Goal: Information Seeking & Learning: Learn about a topic

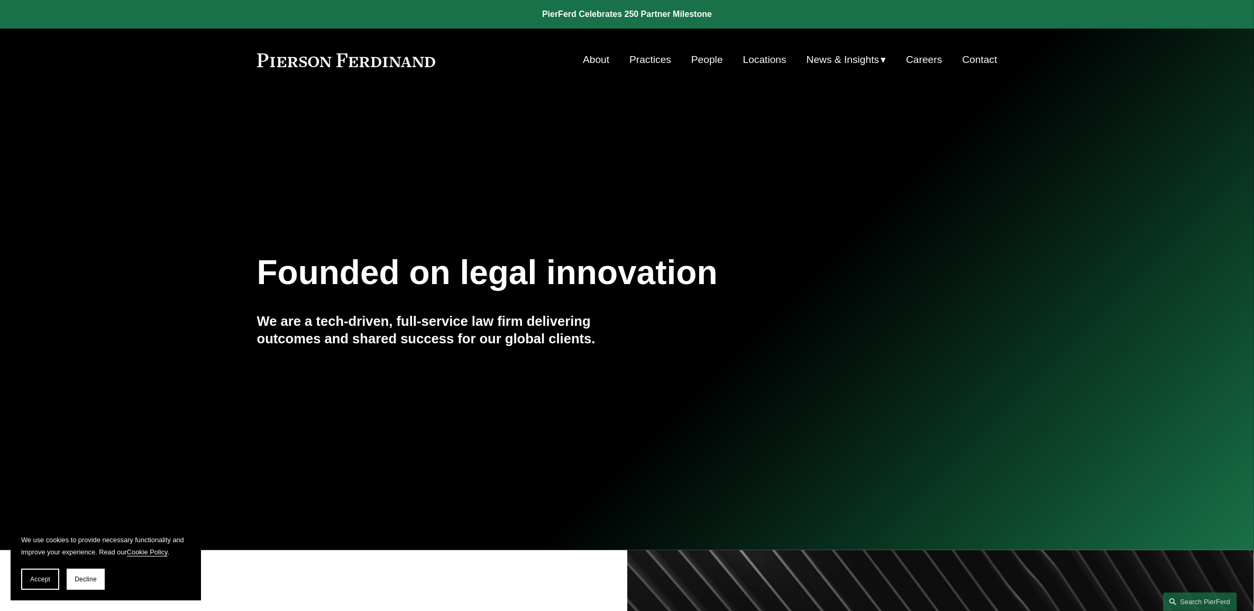
click at [639, 62] on link "Practices" at bounding box center [650, 60] width 42 height 20
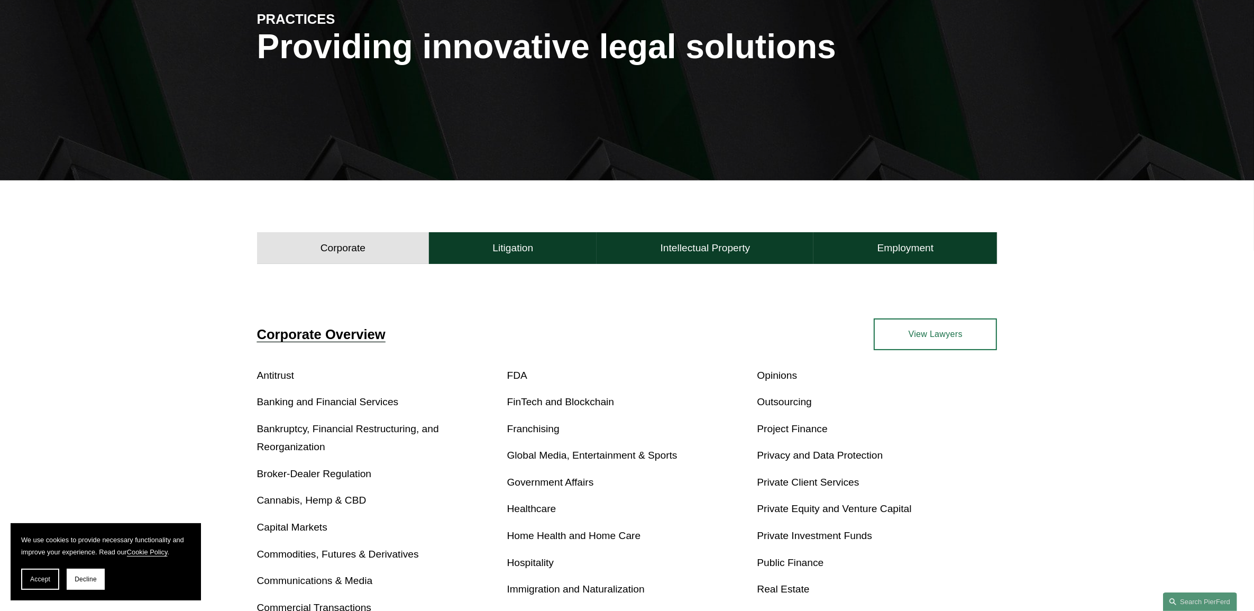
scroll to position [331, 0]
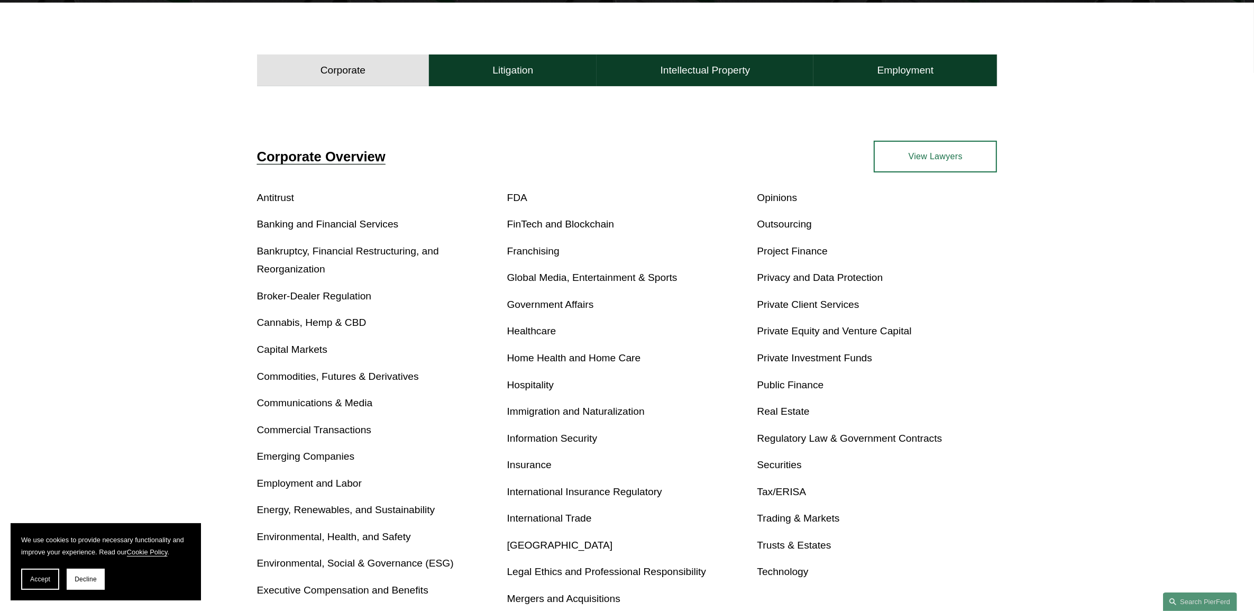
click at [781, 411] on link "Real Estate" at bounding box center [783, 411] width 52 height 11
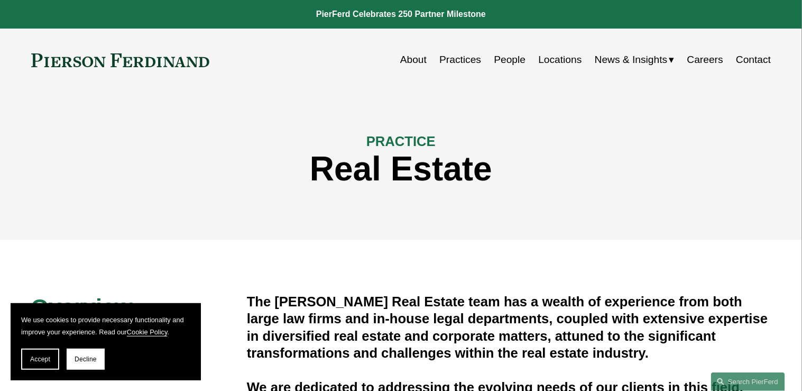
click at [457, 57] on link "Practices" at bounding box center [460, 60] width 42 height 20
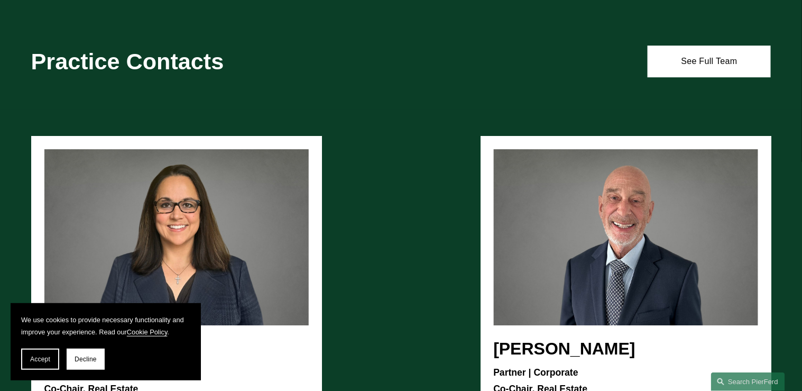
scroll to position [1058, 0]
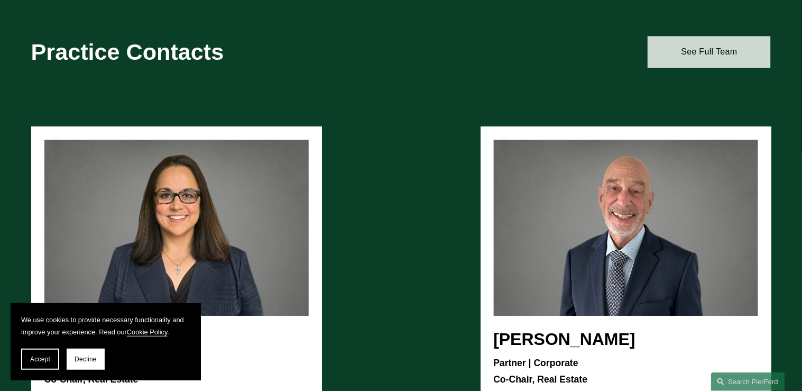
click at [670, 56] on link "See Full Team" at bounding box center [709, 52] width 123 height 32
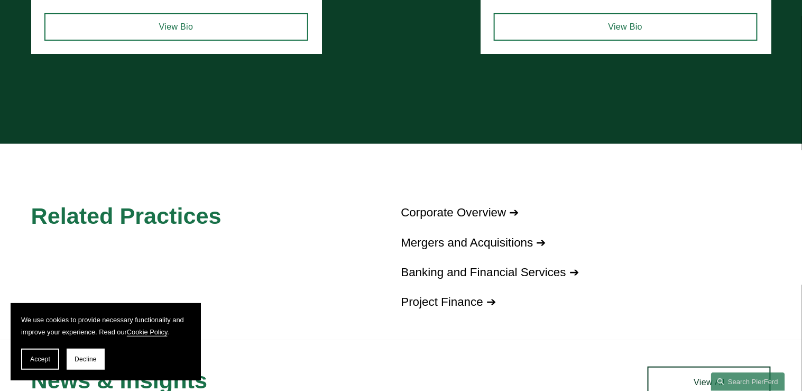
scroll to position [1523, 0]
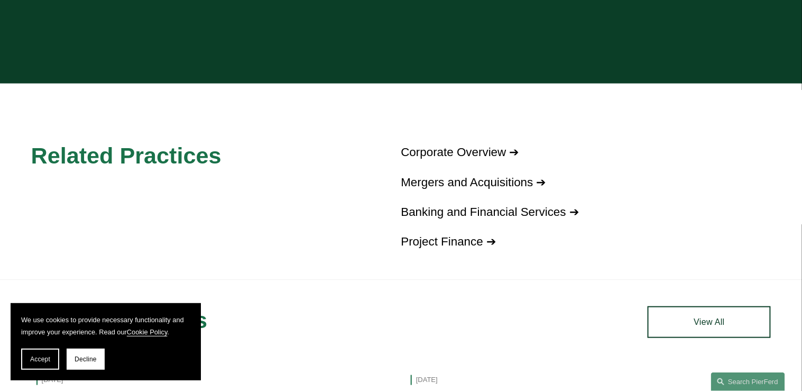
click at [85, 357] on span "Decline" at bounding box center [86, 358] width 22 height 7
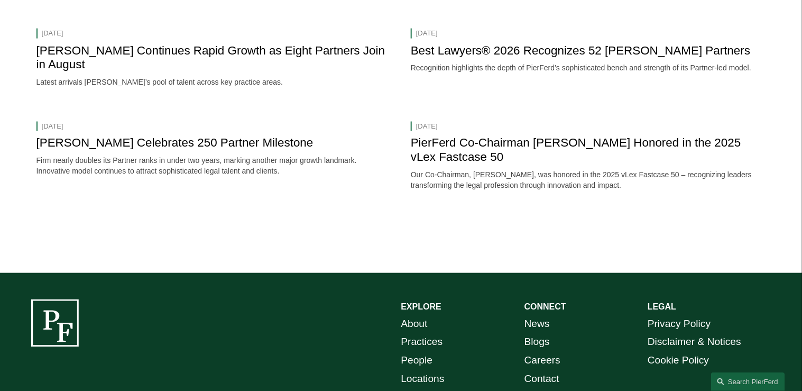
scroll to position [1946, 0]
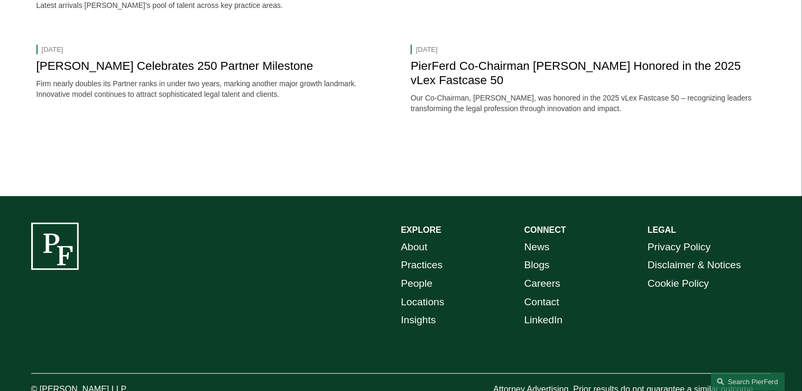
click at [364, 156] on div "News & Insights News & Events Sep 2, 2025 Pierson Ferdinand Continues Rapid Gro…" at bounding box center [401, 26] width 802 height 287
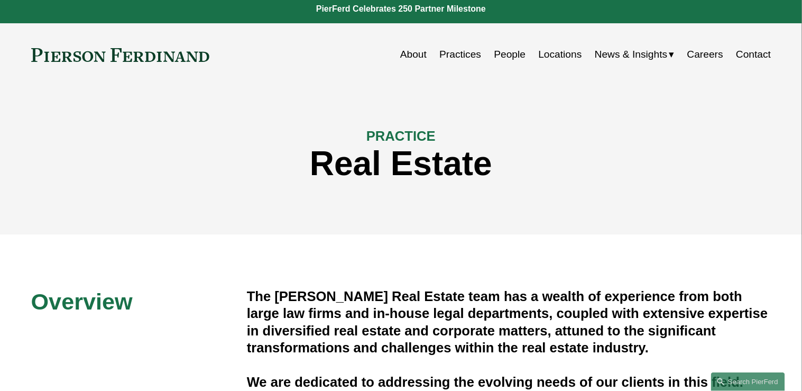
scroll to position [0, 0]
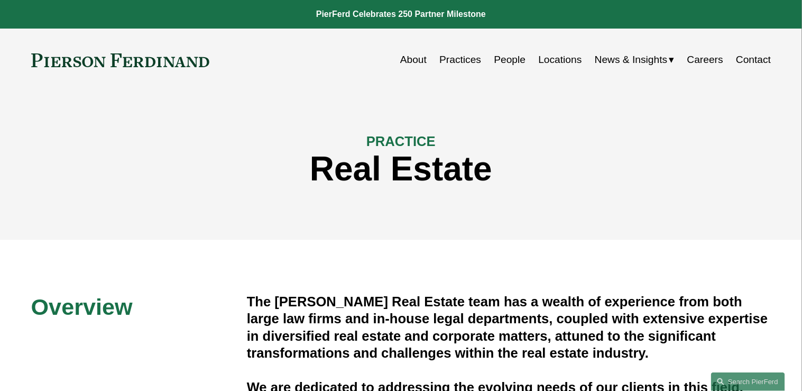
click at [0, 0] on span "News" at bounding box center [0, 0] width 0 height 0
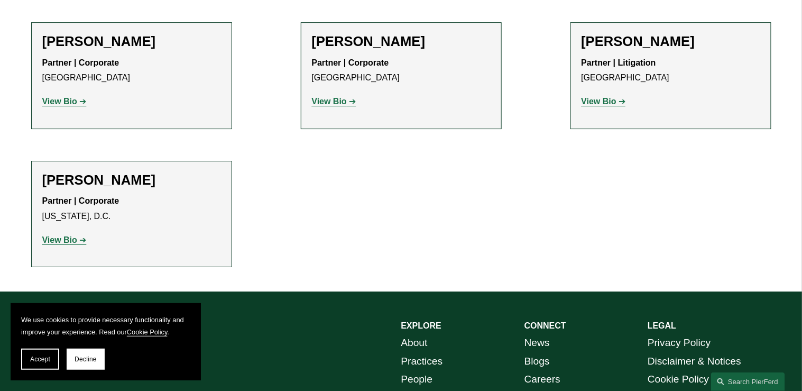
scroll to position [2457, 0]
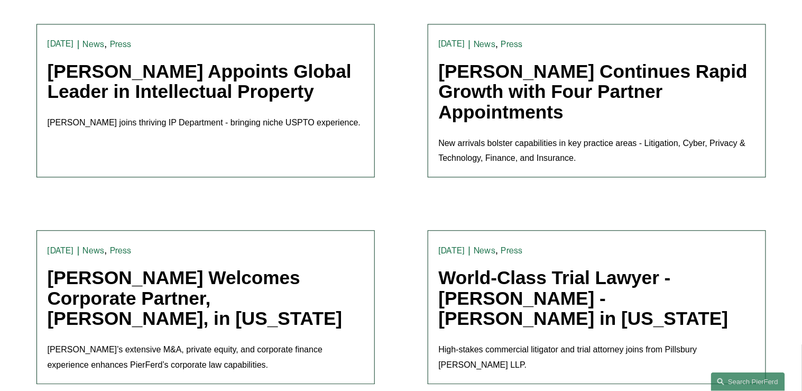
scroll to position [2115, 0]
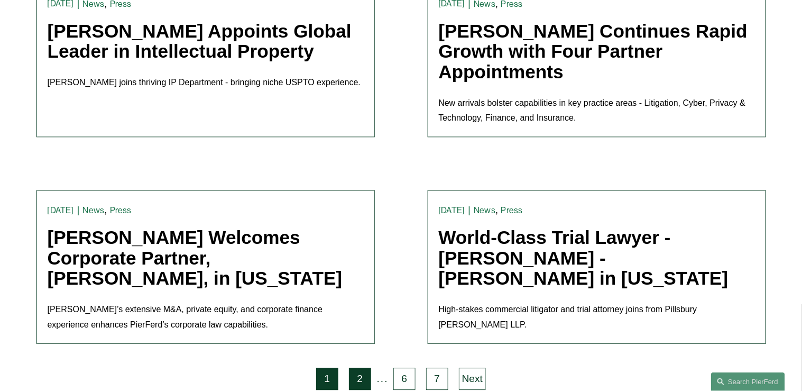
click at [357, 368] on link "2" at bounding box center [360, 379] width 22 height 22
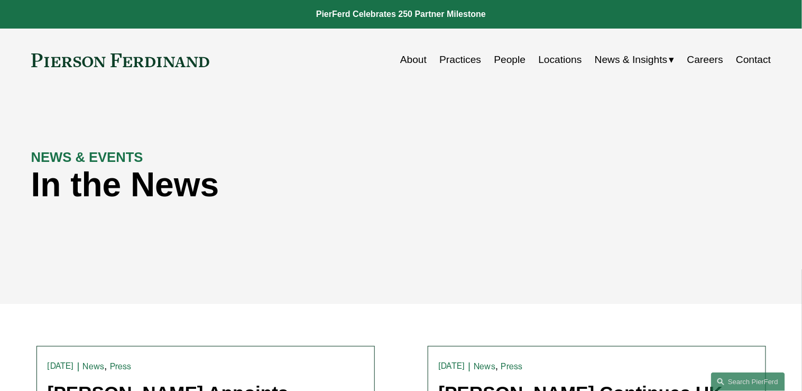
click at [414, 61] on link "About" at bounding box center [413, 60] width 26 height 20
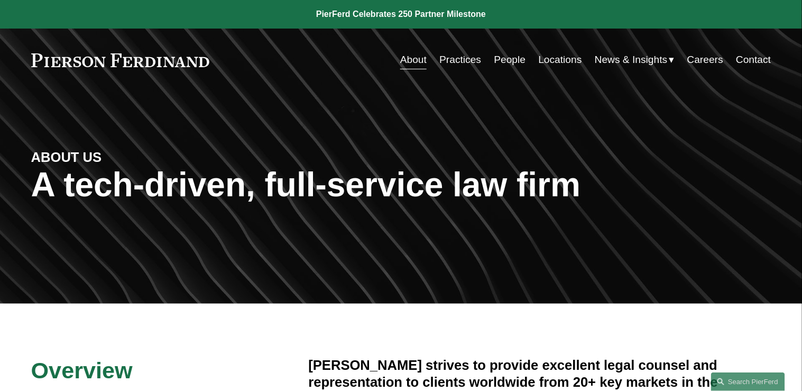
click at [460, 53] on link "Practices" at bounding box center [460, 60] width 42 height 20
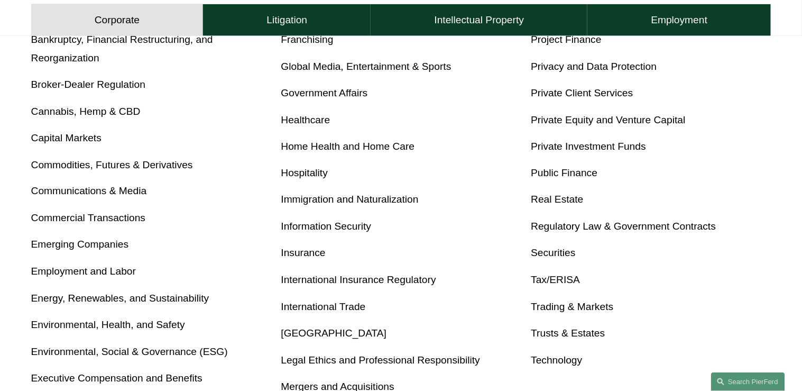
scroll to position [513, 0]
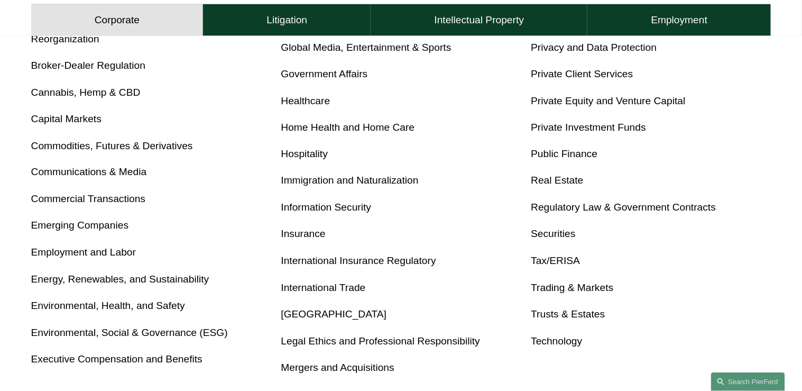
click at [569, 180] on link "Real Estate" at bounding box center [557, 181] width 52 height 11
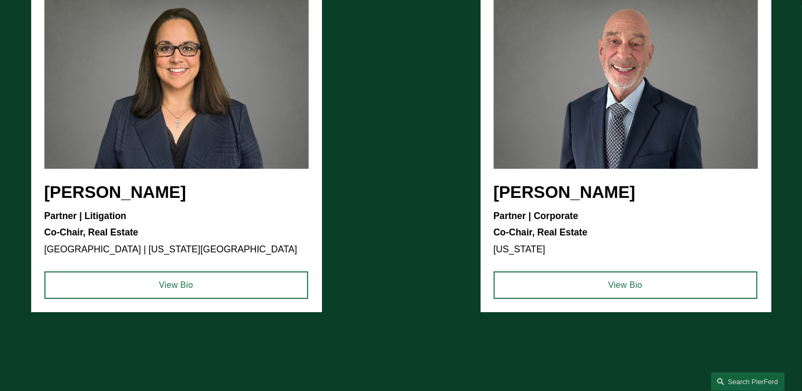
scroll to position [1253, 0]
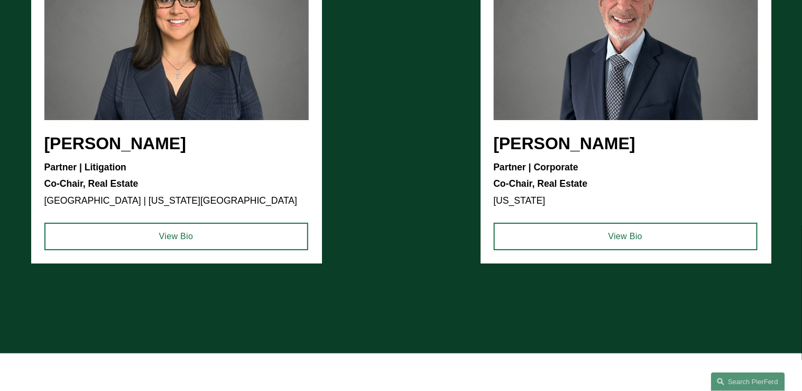
click at [218, 40] on ul "Cammi R. Jones Partner | Litigation Co-Chair, Real Estate Atlanta | Washington,…" at bounding box center [401, 97] width 740 height 333
drag, startPoint x: 218, startPoint y: 40, endPoint x: 179, endPoint y: 72, distance: 50.3
click at [179, 72] on ul "Cammi R. Jones Partner | Litigation Co-Chair, Real Estate Atlanta | Washington,…" at bounding box center [401, 97] width 740 height 333
drag, startPoint x: 179, startPoint y: 72, endPoint x: 160, endPoint y: 68, distance: 20.1
click at [160, 68] on ul "Cammi R. Jones Partner | Litigation Co-Chair, Real Estate Atlanta | Washington,…" at bounding box center [401, 97] width 740 height 333
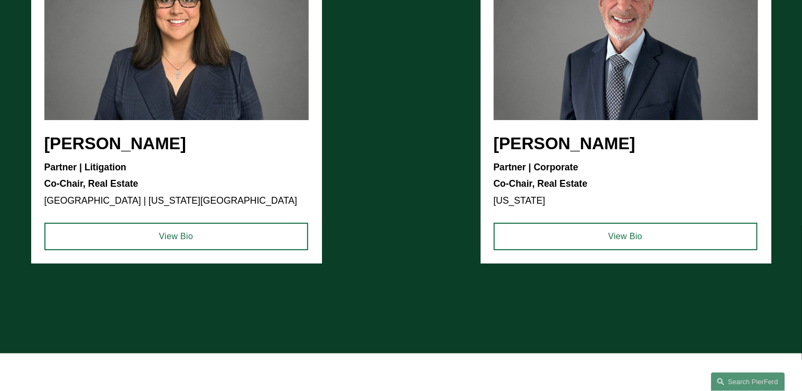
click at [160, 68] on ul "Cammi R. Jones Partner | Litigation Co-Chair, Real Estate Atlanta | Washington,…" at bounding box center [401, 97] width 740 height 333
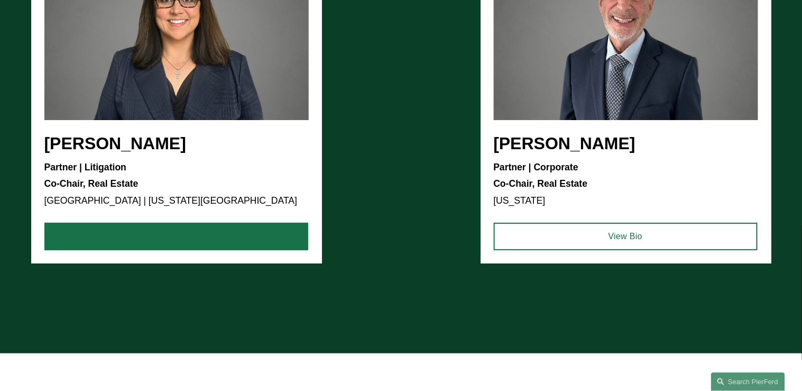
drag, startPoint x: 179, startPoint y: 253, endPoint x: 179, endPoint y: 248, distance: 5.3
click at [180, 251] on ul "Cammi R. Jones Partner | Litigation Co-Chair, Real Estate Atlanta | Washington,…" at bounding box center [401, 97] width 740 height 333
click at [172, 232] on link "View Bio" at bounding box center [176, 236] width 264 height 27
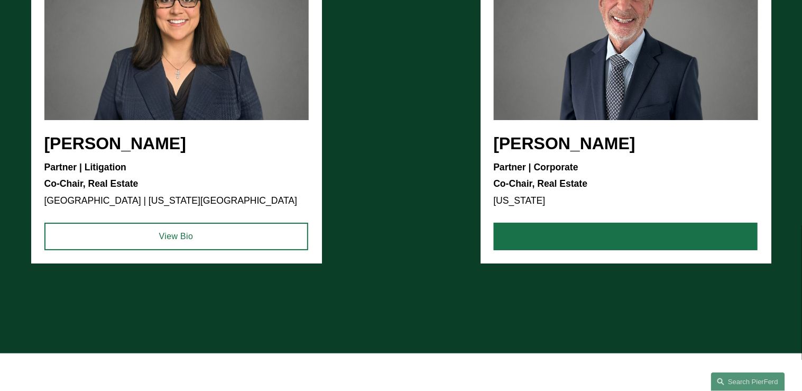
click at [618, 232] on link "View Bio" at bounding box center [626, 236] width 264 height 27
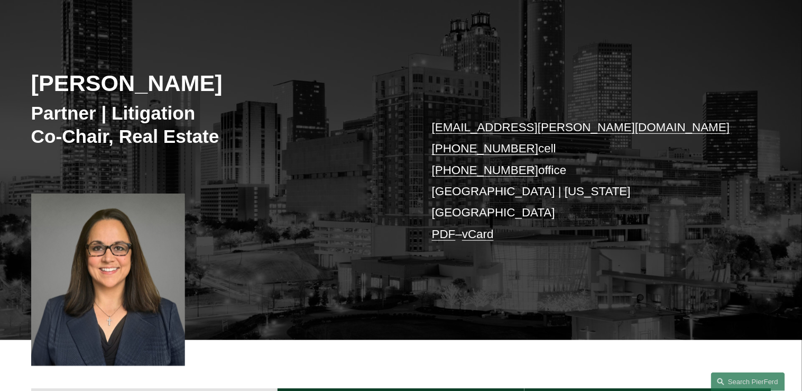
scroll to position [169, 0]
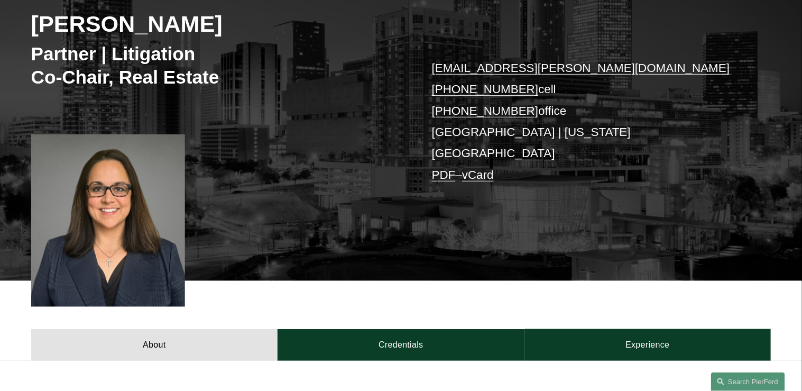
click at [127, 209] on div at bounding box center [108, 220] width 154 height 172
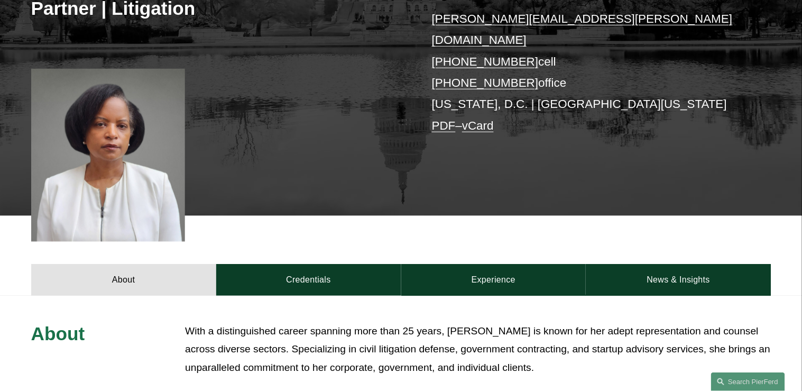
scroll to position [338, 0]
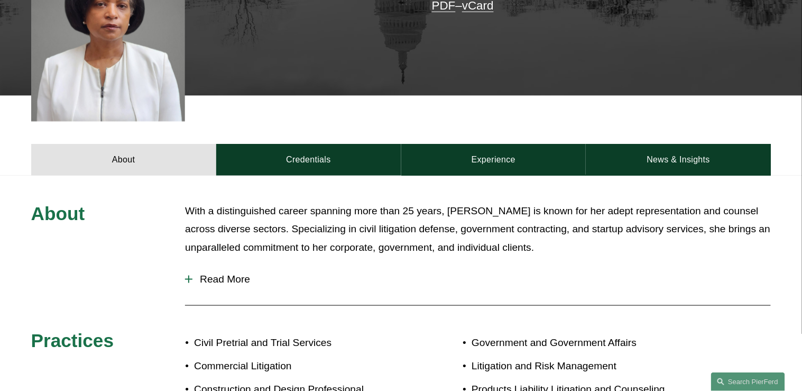
click at [80, 31] on div at bounding box center [108, 35] width 154 height 173
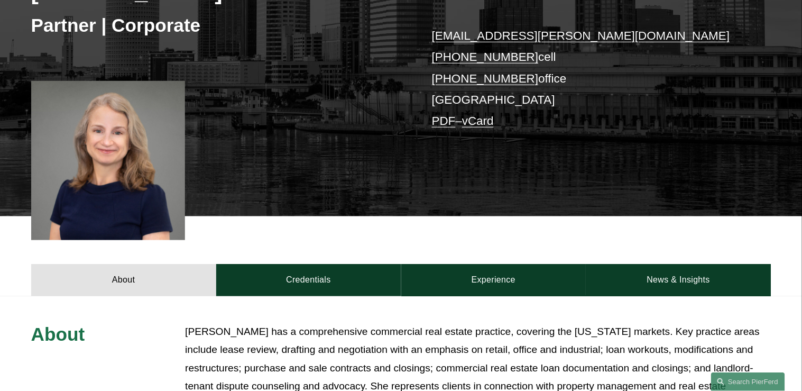
scroll to position [169, 0]
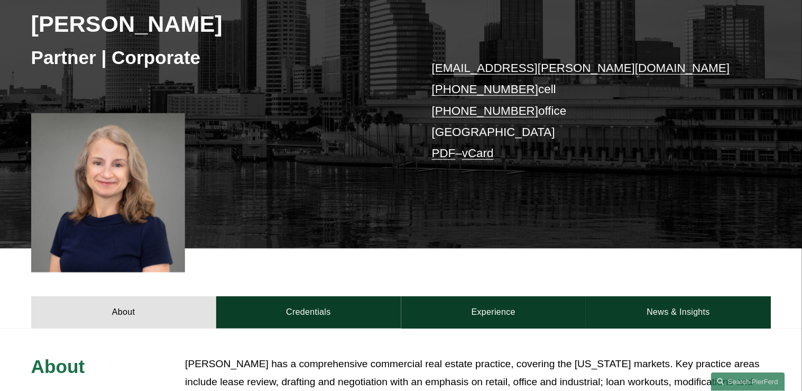
click at [602, 204] on div "Lauren Parsons Langham Partner | Corporate lauren.langham@pierferd.com +1.904.6…" at bounding box center [401, 97] width 802 height 302
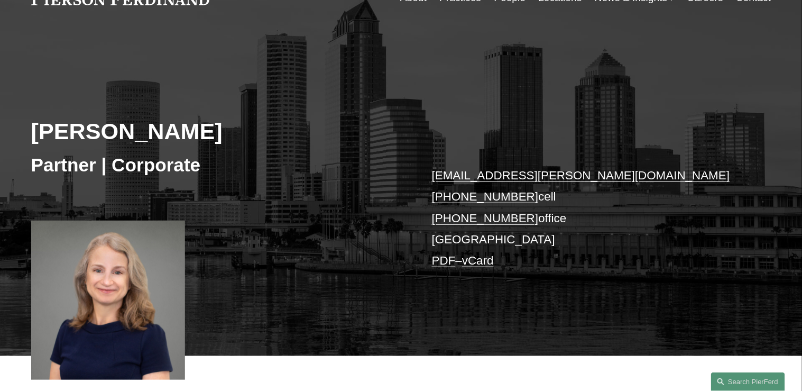
scroll to position [42, 0]
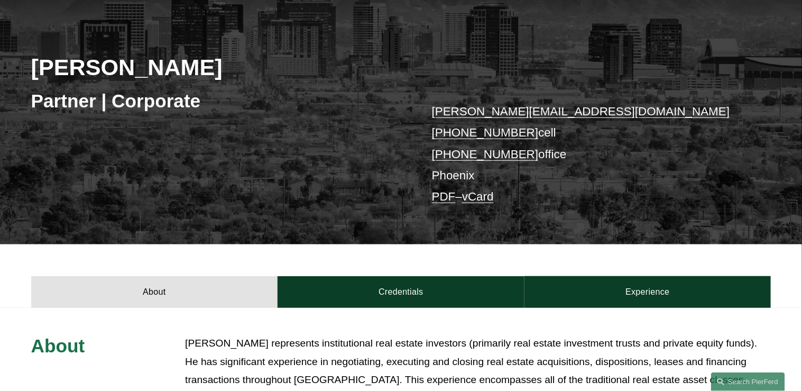
scroll to position [127, 0]
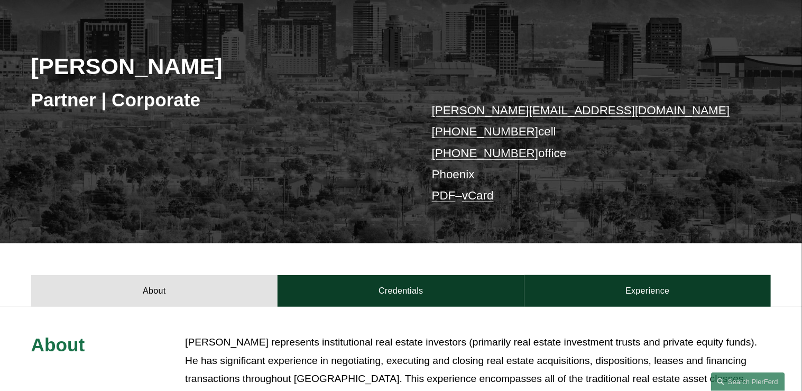
click at [90, 47] on div "[PERSON_NAME] Partner | Corporate [PERSON_NAME][EMAIL_ADDRESS][DOMAIN_NAME] [PH…" at bounding box center [401, 115] width 802 height 255
click at [133, 192] on div "[PERSON_NAME] Partner | Corporate [PERSON_NAME][EMAIL_ADDRESS][DOMAIN_NAME] [PH…" at bounding box center [401, 115] width 802 height 255
click at [353, 346] on p "[PERSON_NAME] represents institutional real estate investors (primarily real es…" at bounding box center [478, 369] width 586 height 73
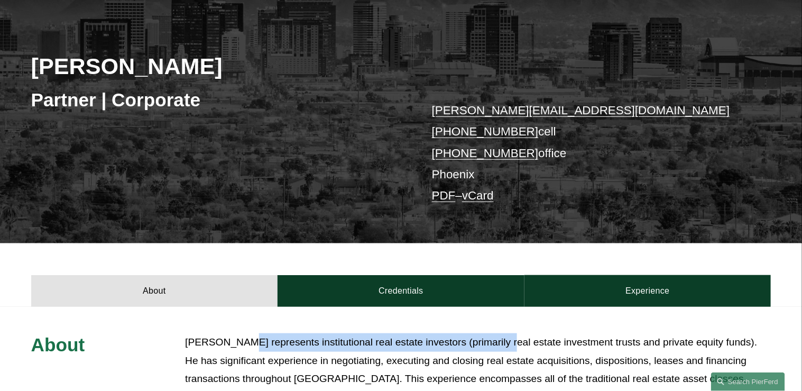
drag, startPoint x: 240, startPoint y: 337, endPoint x: 533, endPoint y: 344, distance: 293.1
click at [533, 344] on p "[PERSON_NAME] represents institutional real estate investors (primarily real es…" at bounding box center [478, 369] width 586 height 73
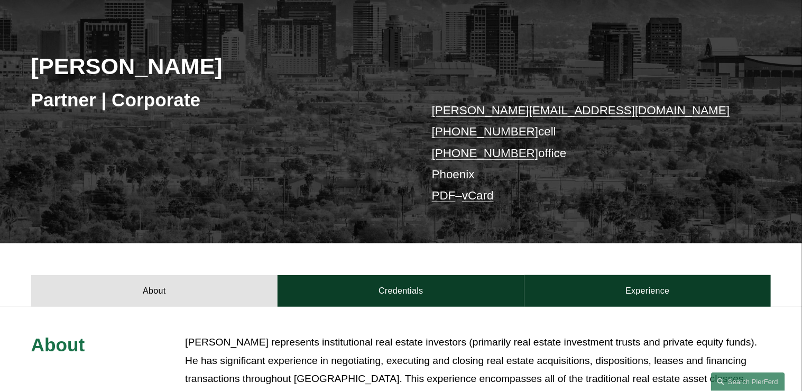
drag, startPoint x: 533, startPoint y: 344, endPoint x: 567, endPoint y: 343, distance: 34.4
click at [567, 343] on p "[PERSON_NAME] represents institutional real estate investors (primarily real es…" at bounding box center [478, 369] width 586 height 73
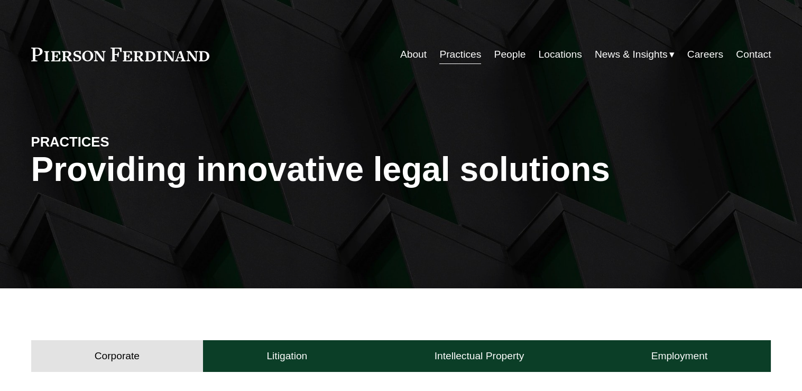
click at [519, 54] on link "People" at bounding box center [510, 54] width 32 height 20
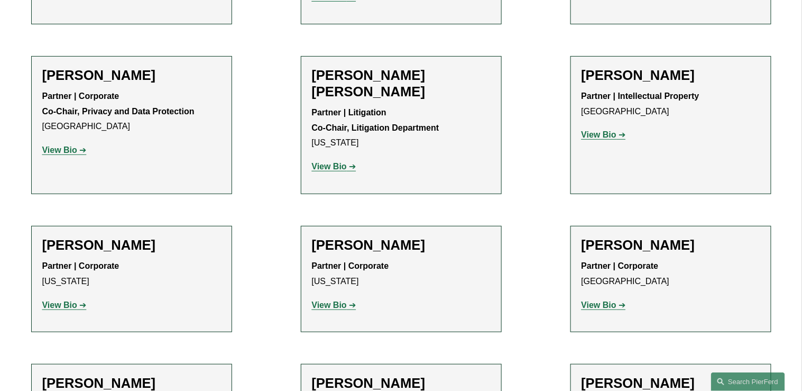
scroll to position [5427, 0]
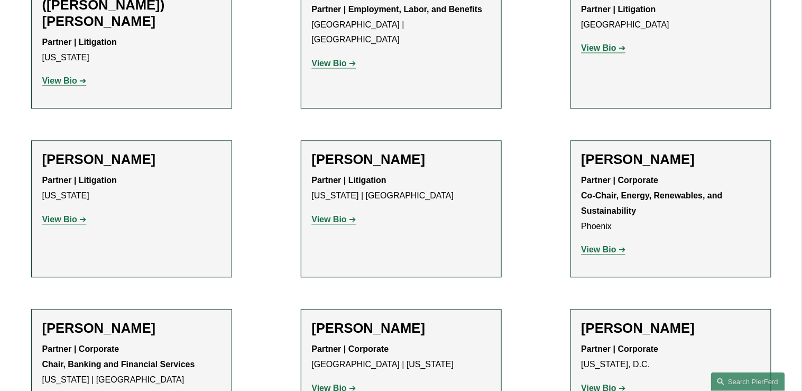
click at [342, 383] on strong "View Bio" at bounding box center [329, 387] width 35 height 9
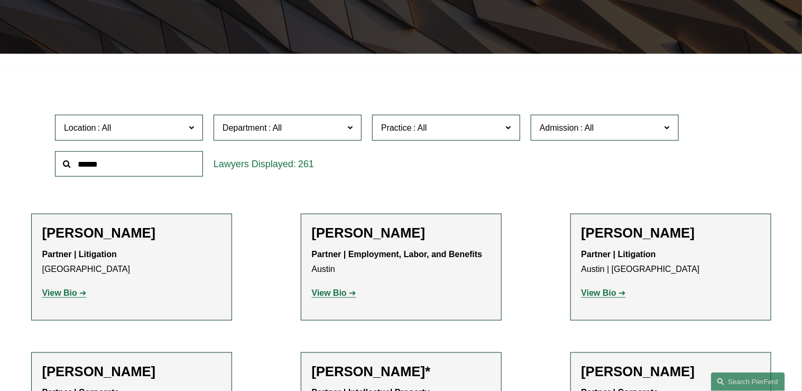
scroll to position [254, 0]
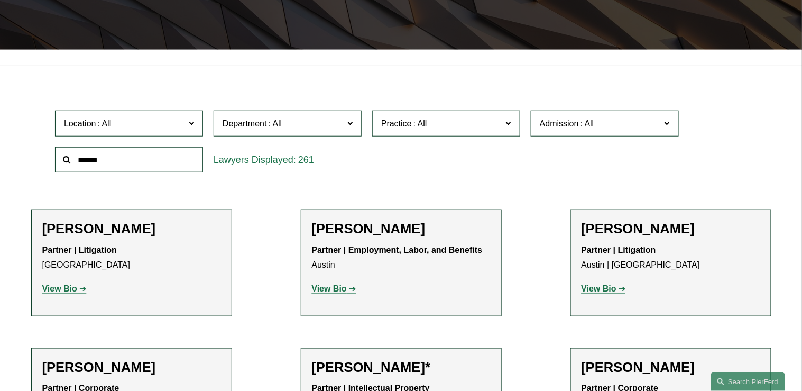
click at [436, 121] on span "Practice" at bounding box center [441, 123] width 121 height 14
click at [0, 0] on link "Real Estate" at bounding box center [0, 0] width 0 height 0
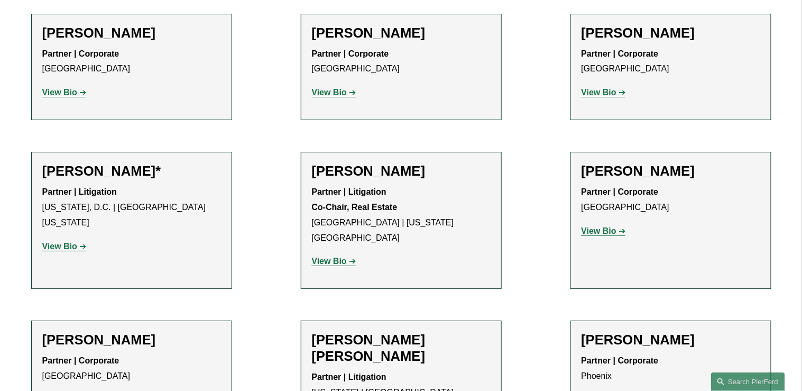
scroll to position [1188, 0]
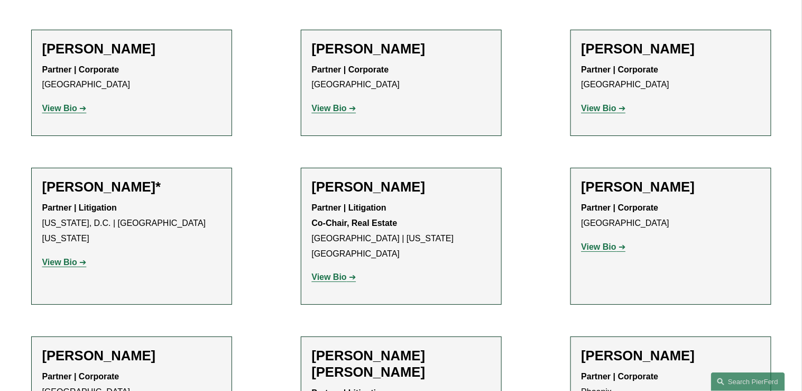
click at [74, 258] on strong "View Bio" at bounding box center [59, 262] width 35 height 9
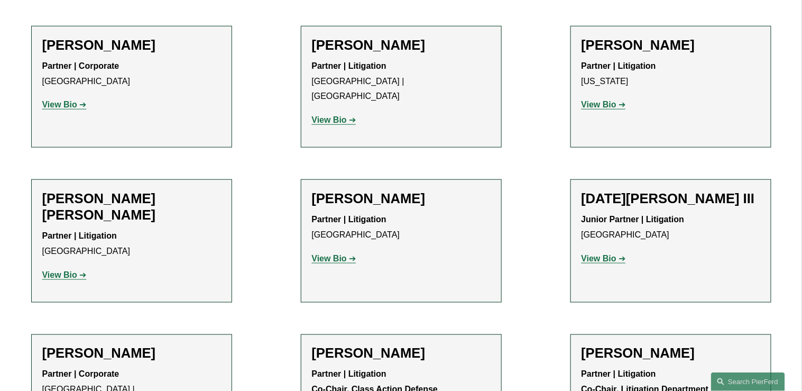
scroll to position [1132, 0]
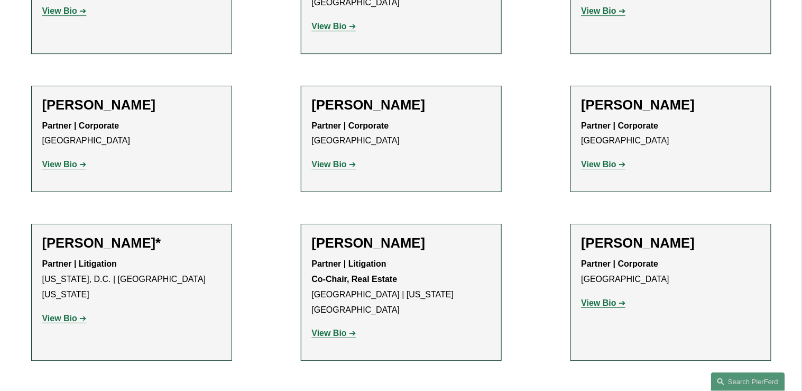
click at [349, 328] on link "View Bio" at bounding box center [334, 332] width 44 height 9
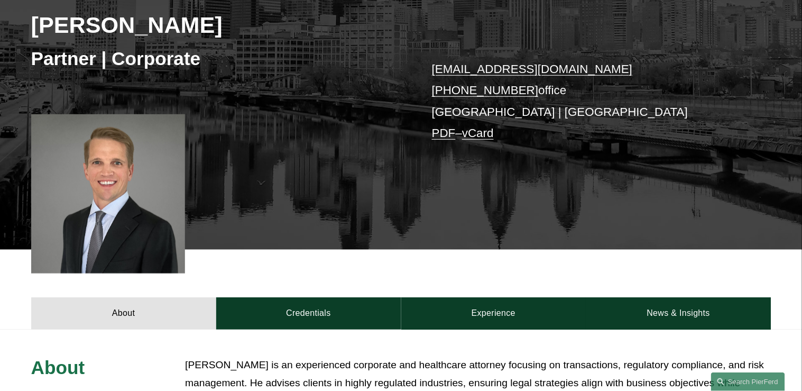
scroll to position [169, 0]
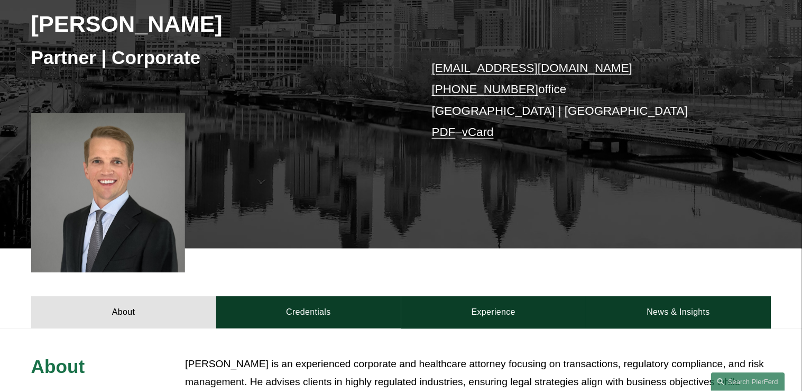
click at [126, 186] on div at bounding box center [108, 192] width 154 height 159
drag, startPoint x: 354, startPoint y: 114, endPoint x: 388, endPoint y: 94, distance: 40.1
click at [354, 114] on div "Benjamin Hefflinger Partner | Corporate ben.hefflinger@pierferd.com +1.215.267.…" at bounding box center [401, 97] width 802 height 302
drag, startPoint x: 195, startPoint y: 22, endPoint x: 210, endPoint y: 23, distance: 15.4
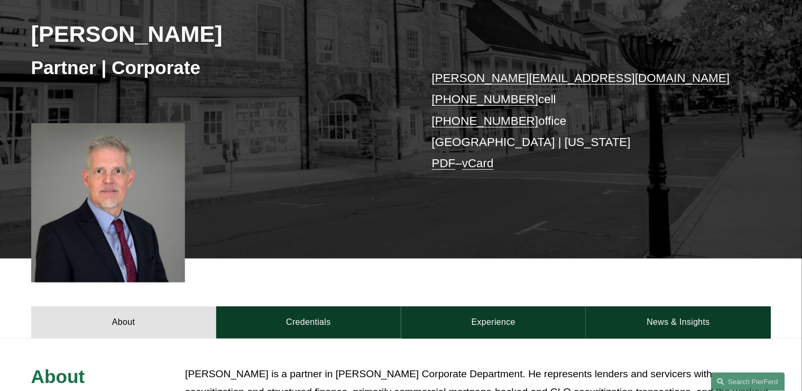
scroll to position [169, 0]
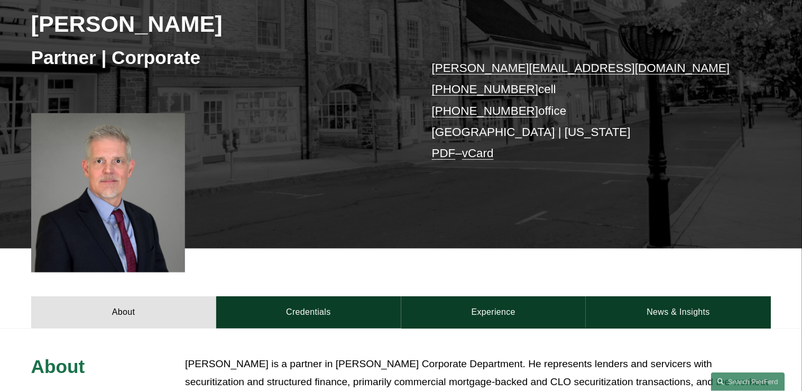
click at [125, 199] on div at bounding box center [108, 192] width 154 height 159
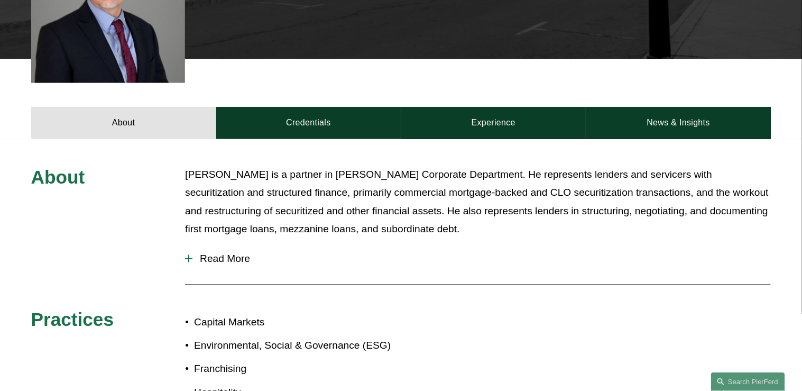
scroll to position [338, 0]
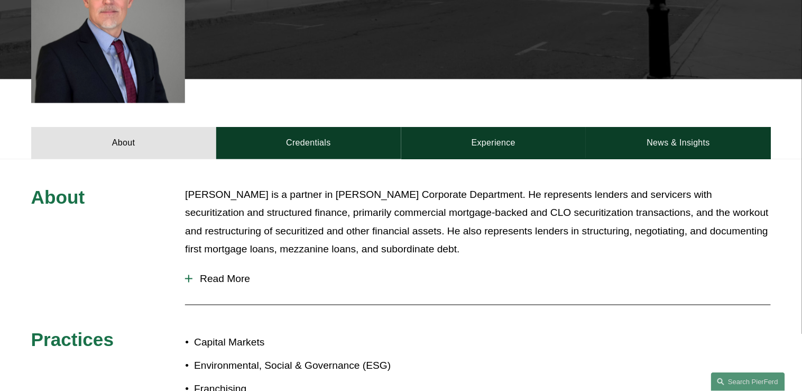
click at [341, 206] on p "[PERSON_NAME] is a partner in [PERSON_NAME] Corporate Department. He represents…" at bounding box center [478, 222] width 586 height 73
click at [406, 178] on div "About [PERSON_NAME] is a partner in [PERSON_NAME] Corporate Department. He repr…" at bounding box center [401, 344] width 802 height 371
click at [410, 205] on p "[PERSON_NAME] is a partner in [PERSON_NAME] Corporate Department. He represents…" at bounding box center [478, 222] width 586 height 73
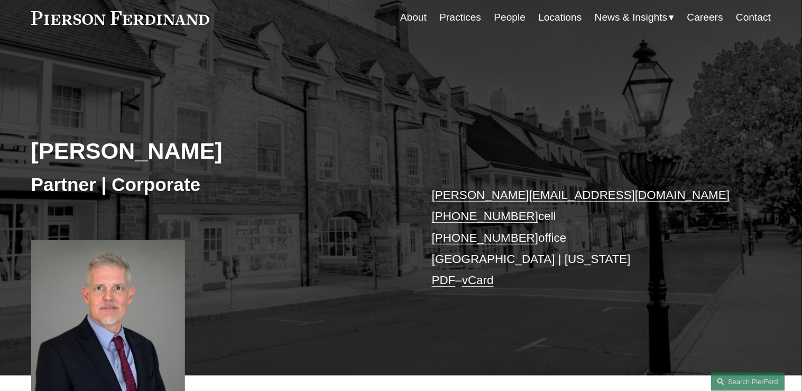
scroll to position [0, 0]
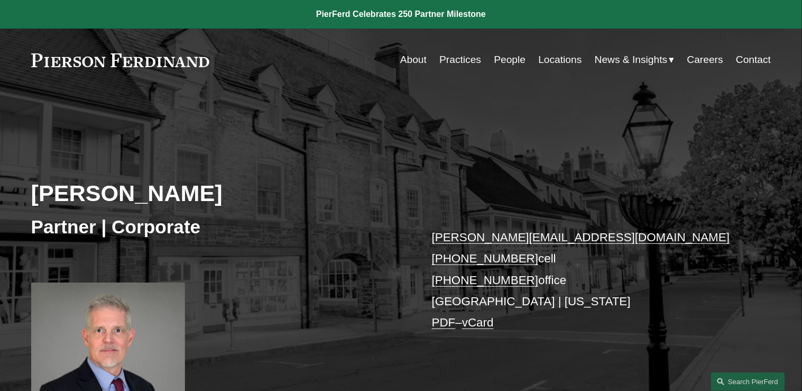
drag, startPoint x: 227, startPoint y: 13, endPoint x: 240, endPoint y: 22, distance: 15.6
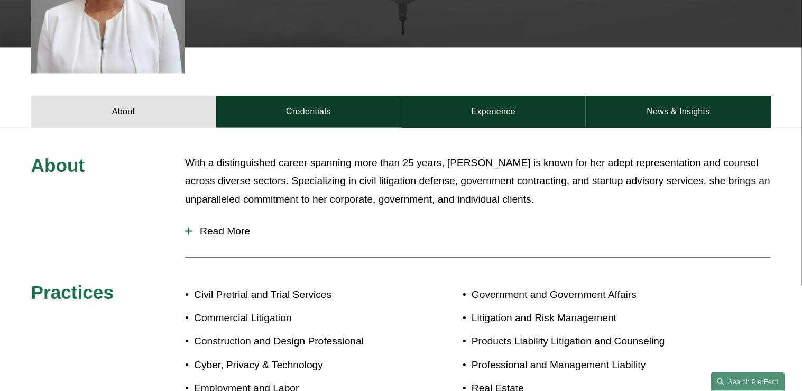
scroll to position [338, 0]
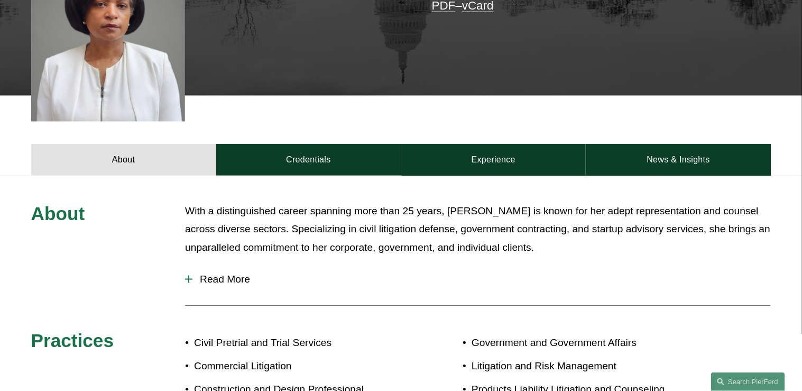
click at [233, 273] on span "Read More" at bounding box center [481, 279] width 579 height 12
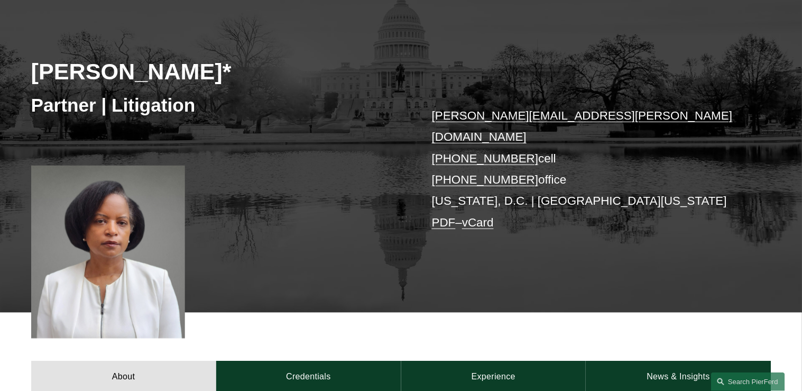
scroll to position [85, 0]
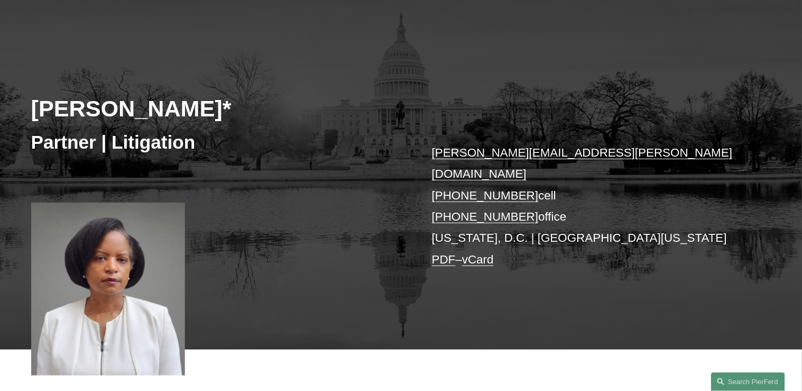
drag, startPoint x: 210, startPoint y: 98, endPoint x: 242, endPoint y: 128, distance: 43.8
click at [242, 128] on div "Tiffany A. Hosey* Partner | Litigation tiffany.hosey@pierferd.com +1.703.839.33…" at bounding box center [401, 190] width 802 height 319
drag, startPoint x: 242, startPoint y: 128, endPoint x: 247, endPoint y: 133, distance: 7.1
click at [247, 133] on h3 "Partner | Litigation" at bounding box center [216, 142] width 370 height 23
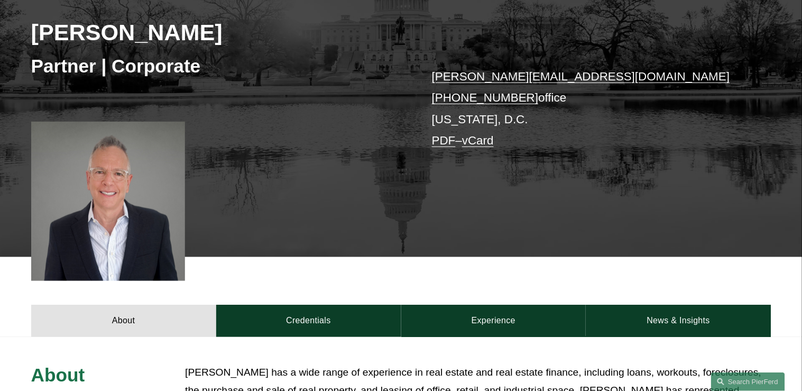
scroll to position [169, 0]
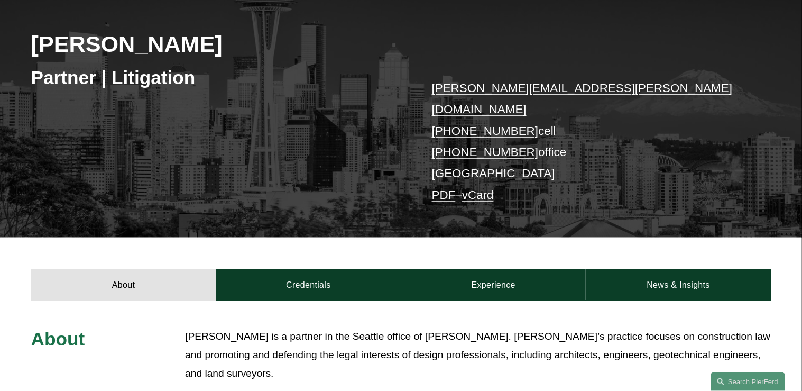
scroll to position [169, 0]
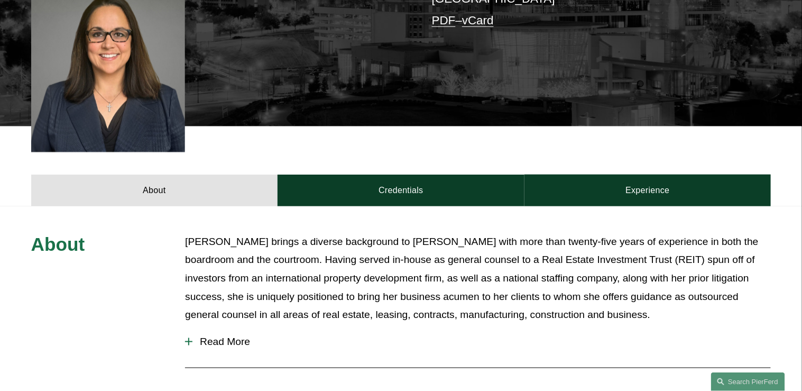
scroll to position [338, 0]
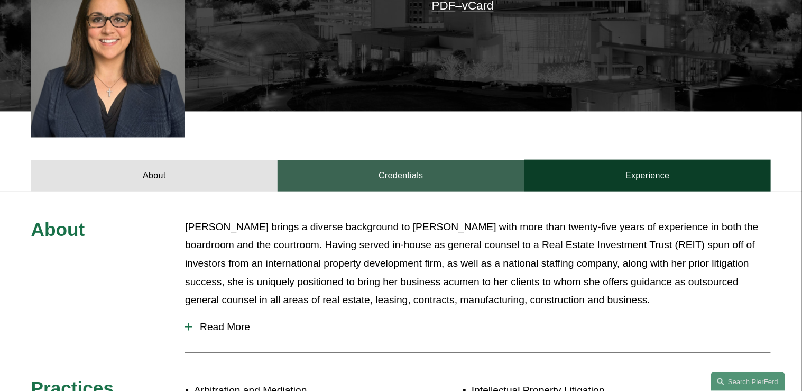
click at [397, 160] on link "Credentials" at bounding box center [401, 176] width 247 height 32
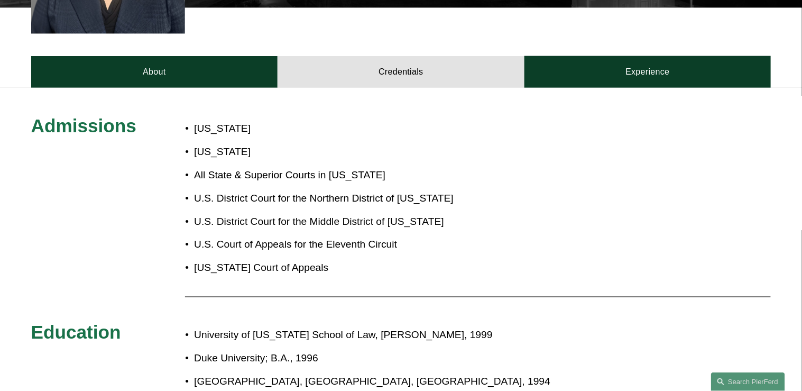
scroll to position [465, 0]
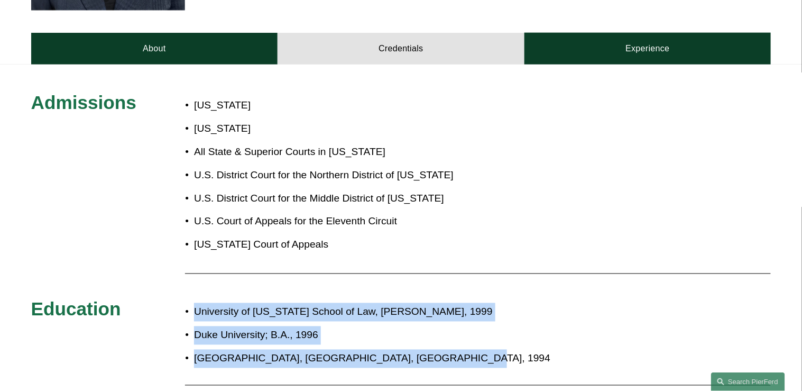
drag, startPoint x: 196, startPoint y: 294, endPoint x: 448, endPoint y: 336, distance: 256.3
click at [448, 336] on ul "[GEOGRAPHIC_DATA][US_STATE], [PERSON_NAME], 1999 [PERSON_NAME][GEOGRAPHIC_DATA]…" at bounding box center [431, 335] width 493 height 65
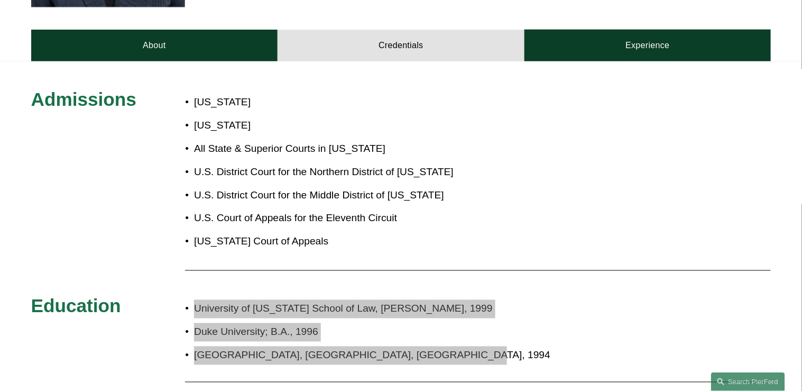
scroll to position [423, 0]
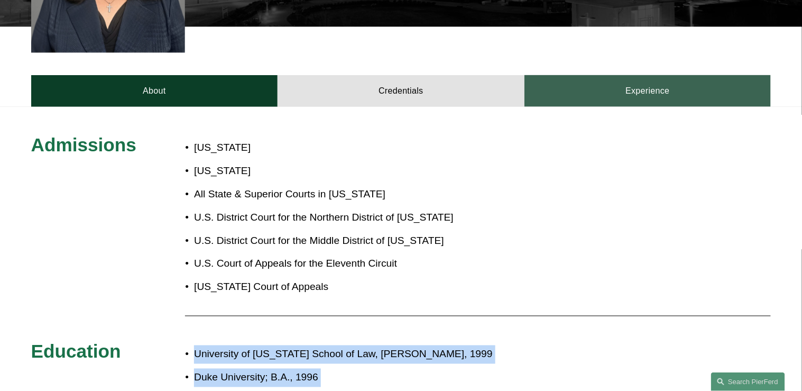
click at [664, 75] on link "Experience" at bounding box center [648, 91] width 247 height 32
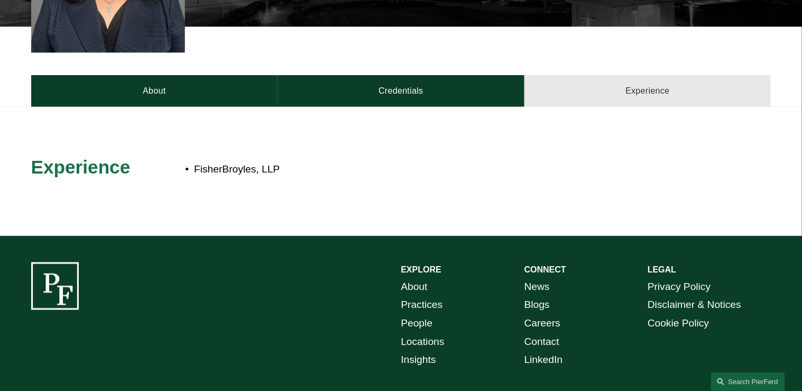
click at [664, 75] on link "Experience" at bounding box center [648, 91] width 247 height 32
click at [331, 170] on div "FisherBroyles, LLP" at bounding box center [431, 171] width 493 height 32
